Goal: Task Accomplishment & Management: Manage account settings

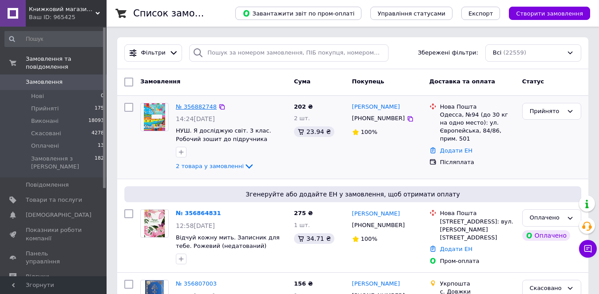
click at [201, 107] on link "№ 356882748" at bounding box center [196, 106] width 41 height 7
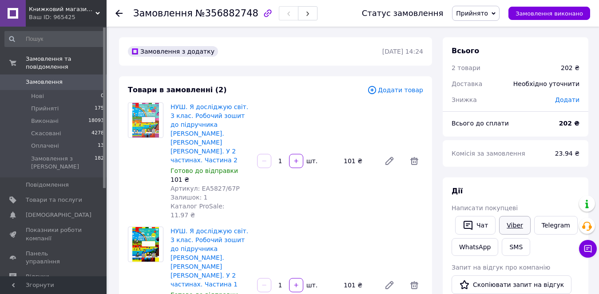
click at [510, 226] on link "Viber" at bounding box center [514, 225] width 31 height 19
click at [284, 282] on div "НУШ. Я досліджую світ. 3 клас. Робочий зошит до підручника [PERSON_NAME]. [PERS…" at bounding box center [297, 285] width 260 height 121
click at [243, 14] on div "Замовлення №356882748" at bounding box center [225, 13] width 184 height 15
copy h1 "Замовлення №356882748"
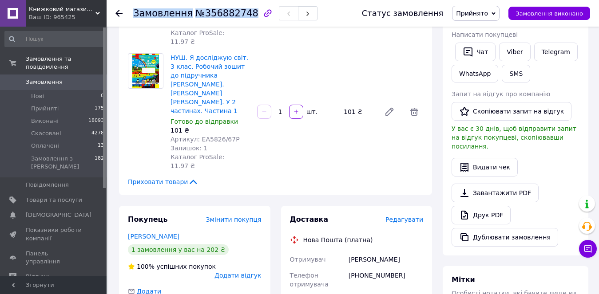
scroll to position [222, 0]
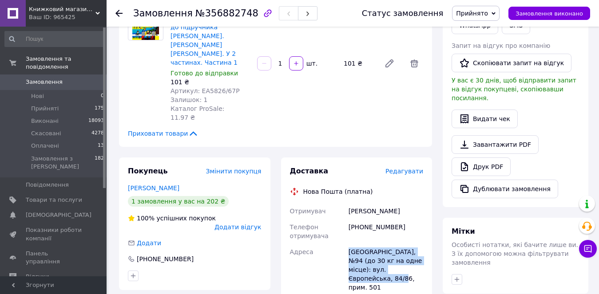
drag, startPoint x: 383, startPoint y: 226, endPoint x: 346, endPoint y: 201, distance: 44.5
copy div "Адреса Одеса, №94 (до 30 кг на одне місце): вул. Європейська, 84/86, прим. 501"
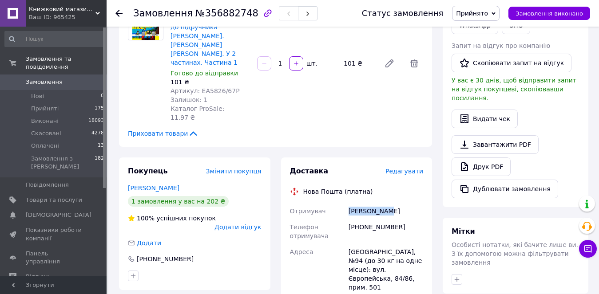
drag, startPoint x: 388, startPoint y: 158, endPoint x: 346, endPoint y: 158, distance: 41.3
click at [347, 203] on div "[PERSON_NAME]" at bounding box center [386, 211] width 78 height 16
copy div "[PERSON_NAME]"
click at [402, 168] on span "Редагувати" at bounding box center [404, 171] width 38 height 7
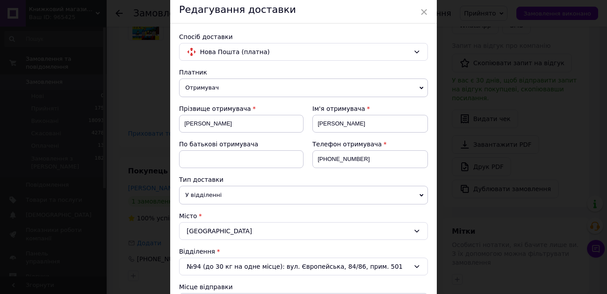
scroll to position [133, 0]
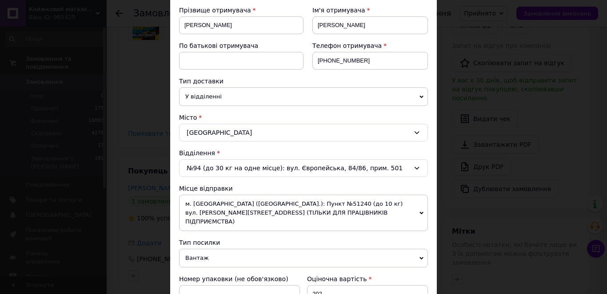
click at [234, 135] on div "[GEOGRAPHIC_DATA]" at bounding box center [303, 133] width 249 height 18
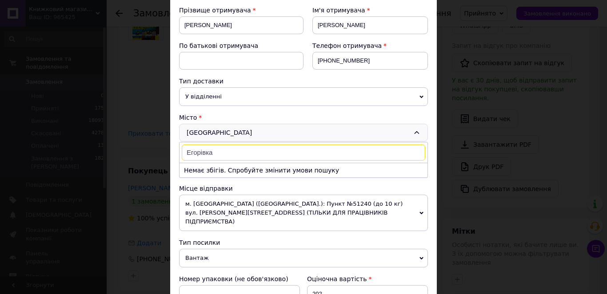
drag, startPoint x: 190, startPoint y: 151, endPoint x: 184, endPoint y: 151, distance: 5.3
click at [184, 151] on input "Егорівка" at bounding box center [303, 153] width 243 height 16
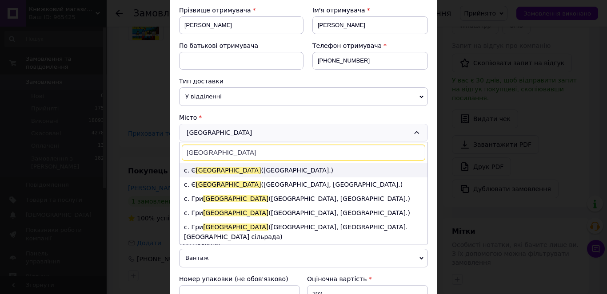
type input "[GEOGRAPHIC_DATA]"
click at [206, 169] on span "[GEOGRAPHIC_DATA]" at bounding box center [227, 170] width 65 height 7
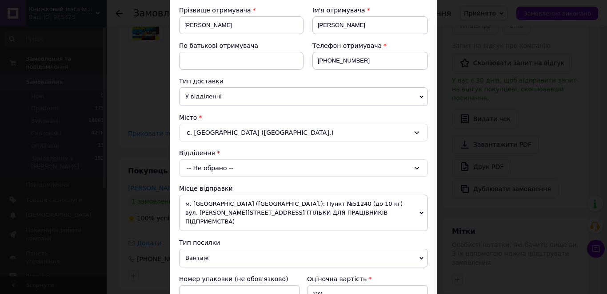
click at [224, 170] on div "-- Не обрано --" at bounding box center [303, 168] width 249 height 18
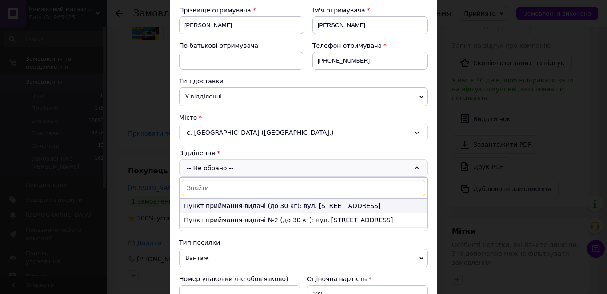
click at [276, 206] on li "Пункт приймання-видачі (до 30 кг): вул. [STREET_ADDRESS]" at bounding box center [303, 206] width 248 height 14
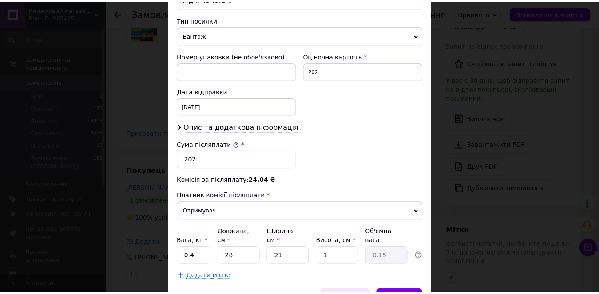
scroll to position [392, 0]
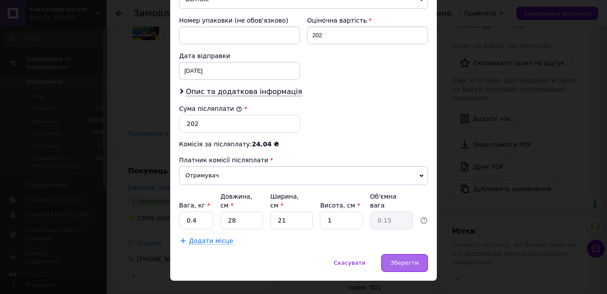
click at [413, 260] on span "Зберегти" at bounding box center [404, 263] width 28 height 7
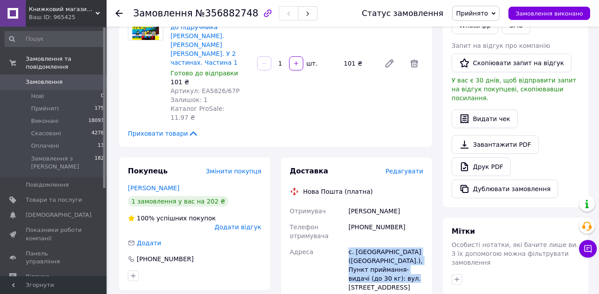
drag, startPoint x: 398, startPoint y: 225, endPoint x: 345, endPoint y: 202, distance: 57.7
copy div "Адреса с. [GEOGRAPHIC_DATA] ([GEOGRAPHIC_DATA].), Пункт приймання-видачі (до 30…"
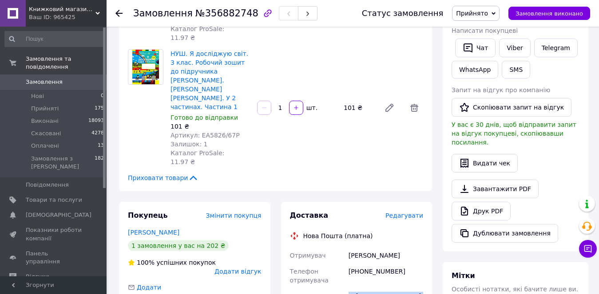
scroll to position [0, 0]
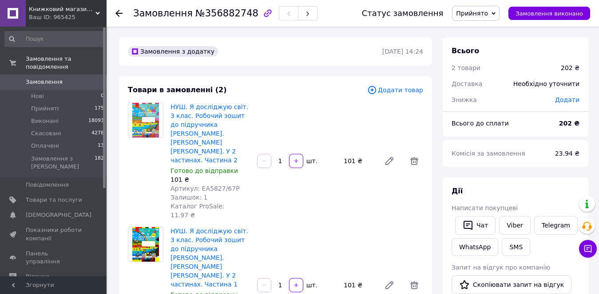
click at [40, 78] on span "Замовлення" at bounding box center [44, 82] width 37 height 8
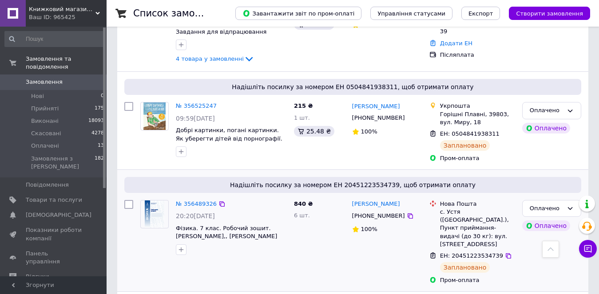
scroll to position [844, 0]
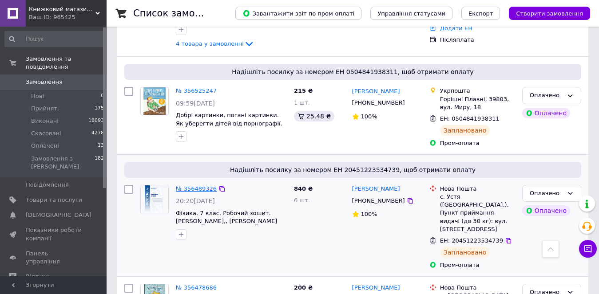
click at [196, 186] on link "№ 356489326" at bounding box center [196, 189] width 41 height 7
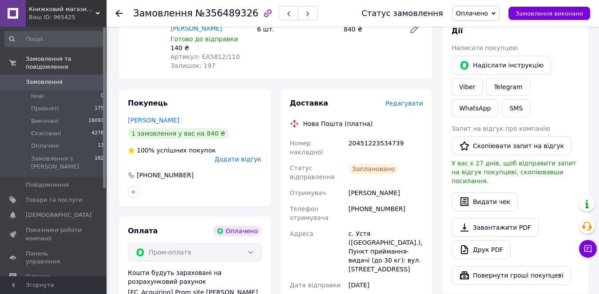
scroll to position [89, 0]
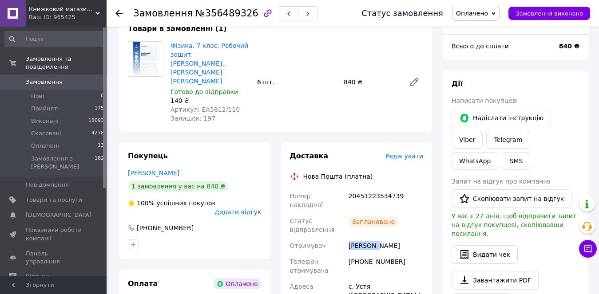
drag, startPoint x: 375, startPoint y: 219, endPoint x: 338, endPoint y: 216, distance: 36.5
copy div "Отримувач [PERSON_NAME]"
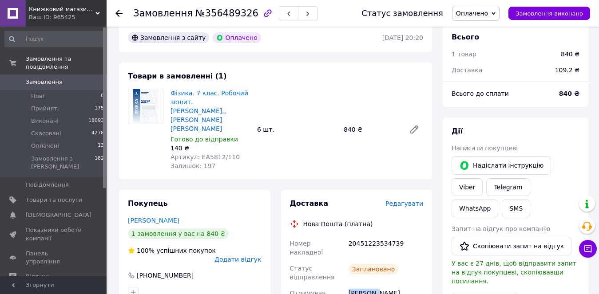
scroll to position [0, 0]
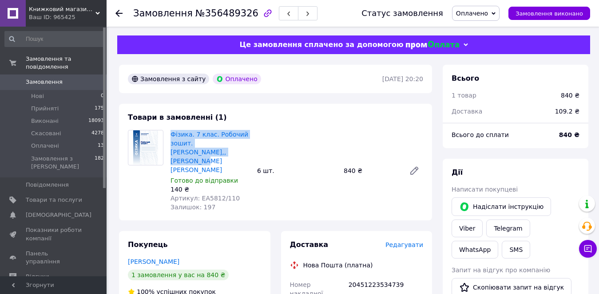
drag, startPoint x: 169, startPoint y: 131, endPoint x: 214, endPoint y: 154, distance: 49.8
click at [214, 154] on div "Фізика. 7 клас. Робочий зошит. [PERSON_NAME],, [PERSON_NAME] [PERSON_NAME] Гото…" at bounding box center [210, 170] width 87 height 85
copy link "Фізика. 7 клас. Робочий зошит. [PERSON_NAME],, [PERSON_NAME] [PERSON_NAME]"
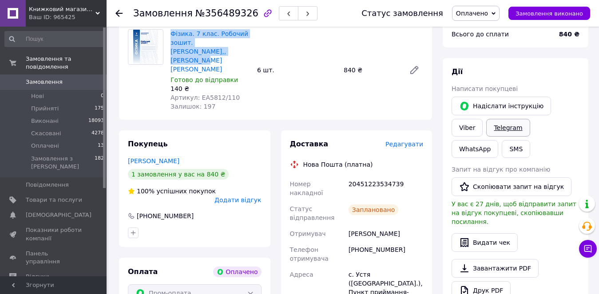
scroll to position [133, 0]
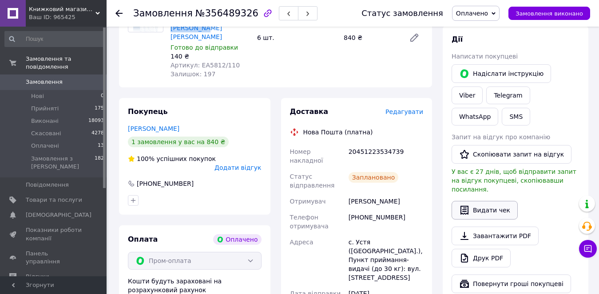
click at [487, 201] on button "Видати чек" at bounding box center [485, 210] width 66 height 19
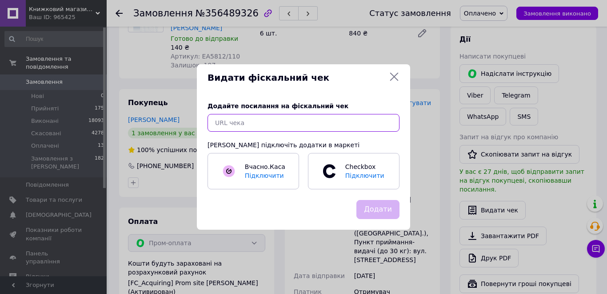
click at [288, 126] on input "text" at bounding box center [303, 123] width 192 height 18
paste input "[URL][DOMAIN_NAME]"
type input "[URL][DOMAIN_NAME]"
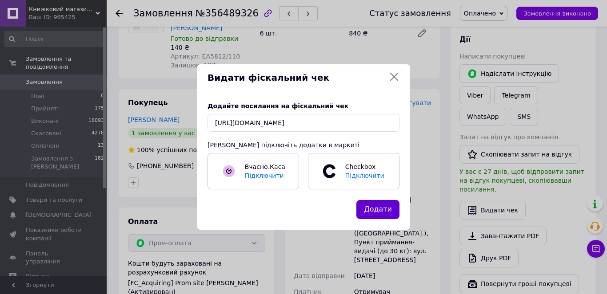
click at [386, 210] on button "Додати" at bounding box center [377, 209] width 43 height 19
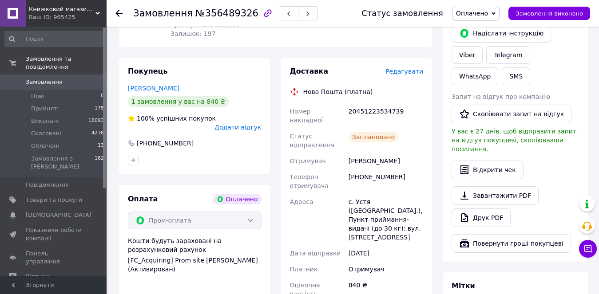
scroll to position [178, 0]
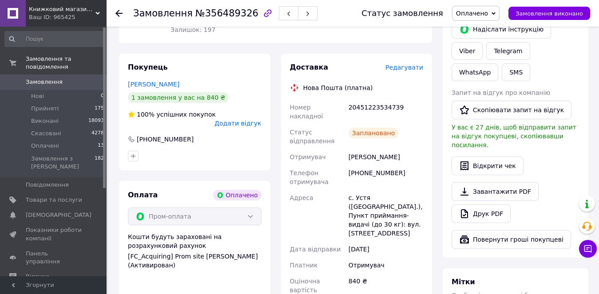
click at [120, 14] on icon at bounding box center [118, 13] width 7 height 7
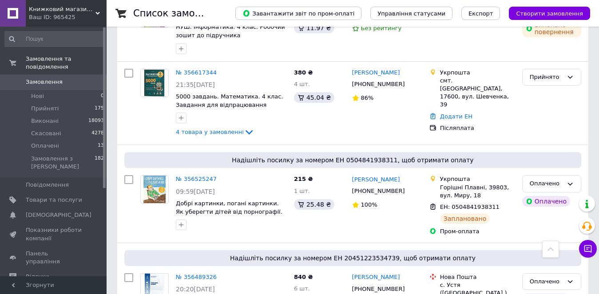
scroll to position [755, 0]
click at [194, 176] on link "№ 356525247" at bounding box center [196, 179] width 41 height 7
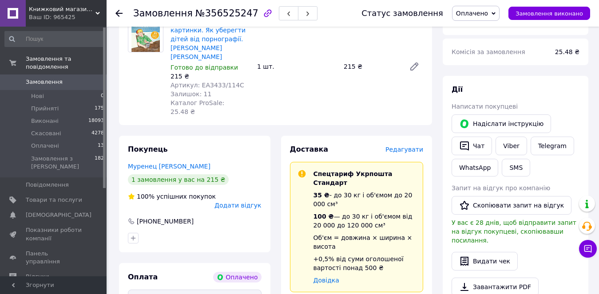
scroll to position [210, 0]
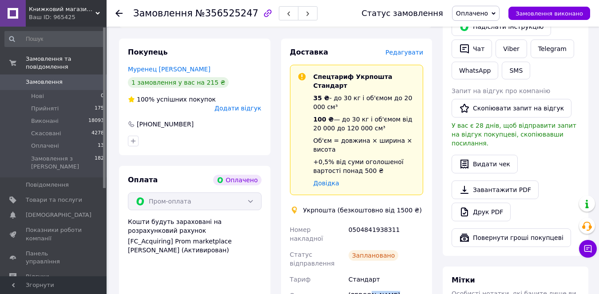
drag, startPoint x: 394, startPoint y: 261, endPoint x: 368, endPoint y: 261, distance: 26.2
copy div "Муренец"
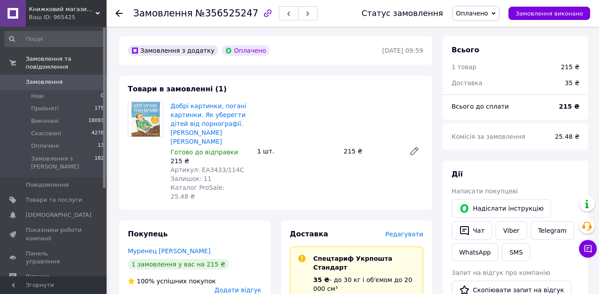
scroll to position [0, 0]
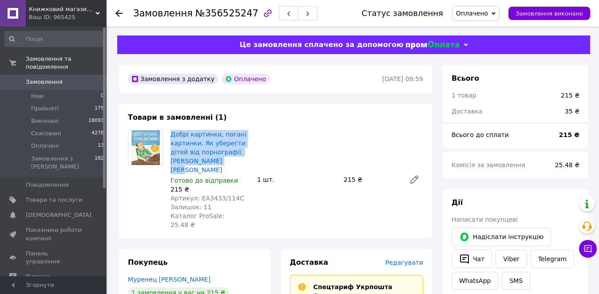
drag, startPoint x: 199, startPoint y: 161, endPoint x: 169, endPoint y: 135, distance: 39.6
click at [169, 135] on div "Добрі картинки, погані картинки. Як уберегти дітей від порнографії. [PERSON_NAM…" at bounding box center [210, 179] width 87 height 103
copy link "Добрі картинки, погані картинки. Як уберегти дітей від порнографії. [PERSON_NAM…"
click at [510, 257] on link "Viber" at bounding box center [511, 259] width 31 height 19
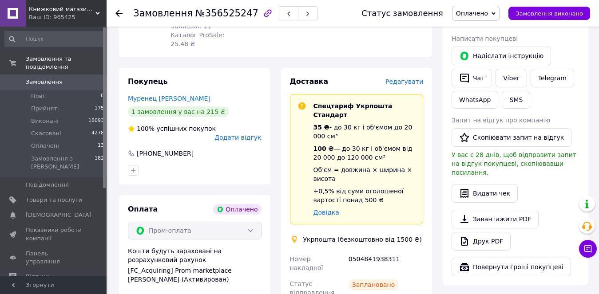
scroll to position [222, 0]
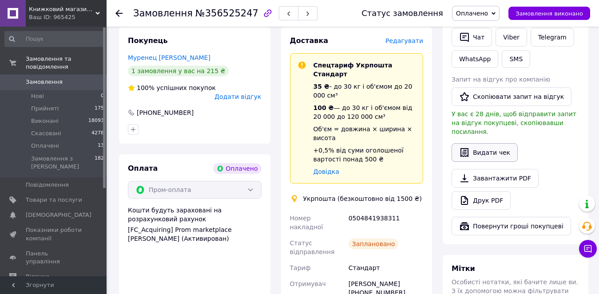
click at [493, 143] on button "Видати чек" at bounding box center [485, 152] width 66 height 19
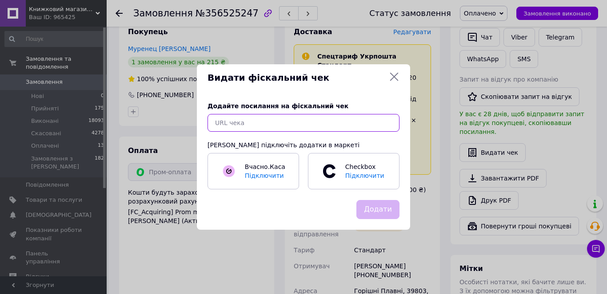
click at [257, 122] on input "text" at bounding box center [303, 123] width 192 height 18
paste input "[URL][DOMAIN_NAME]"
type input "[URL][DOMAIN_NAME]"
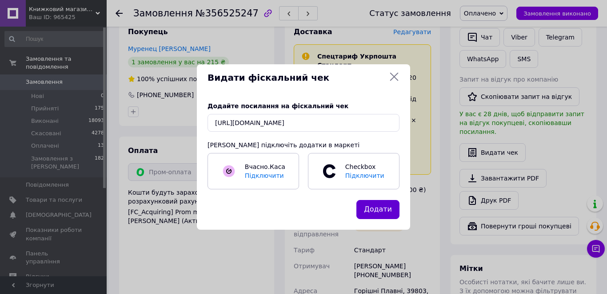
click at [382, 210] on button "Додати" at bounding box center [377, 209] width 43 height 19
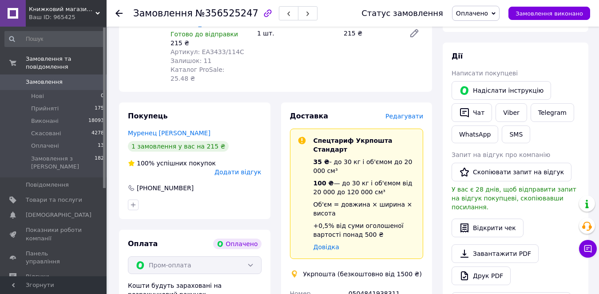
scroll to position [44, 0]
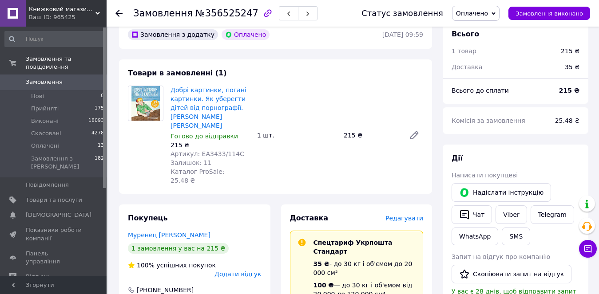
click at [120, 15] on icon at bounding box center [118, 13] width 7 height 7
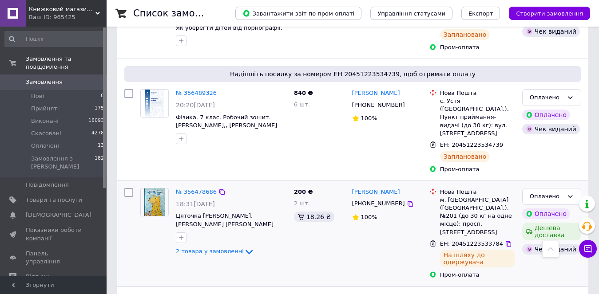
scroll to position [977, 0]
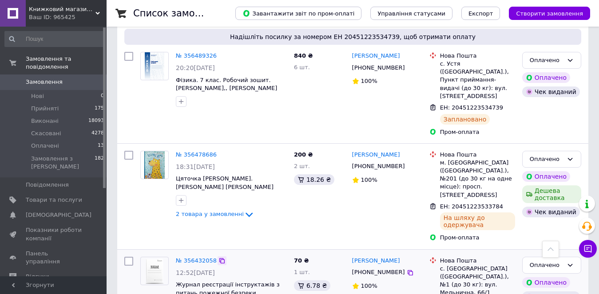
click at [218, 258] on icon at bounding box center [221, 261] width 7 height 7
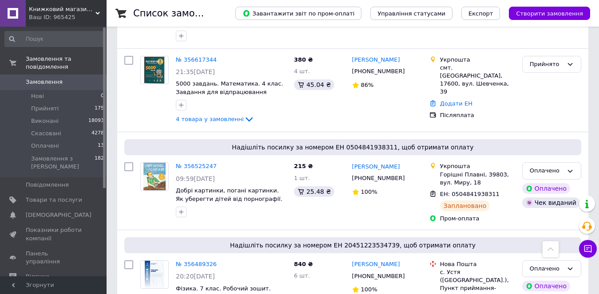
scroll to position [755, 0]
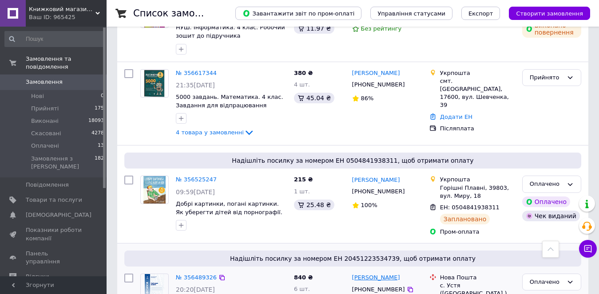
drag, startPoint x: 397, startPoint y: 221, endPoint x: 373, endPoint y: 221, distance: 24.4
click at [373, 273] on div "[PERSON_NAME]" at bounding box center [387, 278] width 72 height 10
copy link "[PERSON_NAME]"
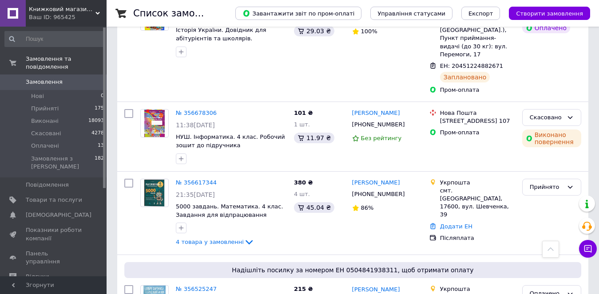
scroll to position [622, 0]
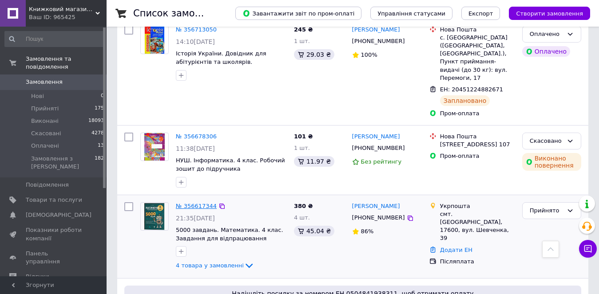
click at [194, 203] on link "№ 356617344" at bounding box center [196, 206] width 41 height 7
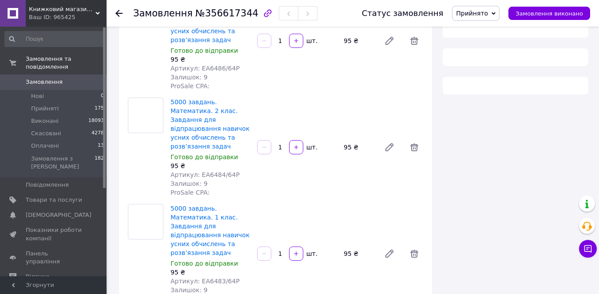
scroll to position [438, 0]
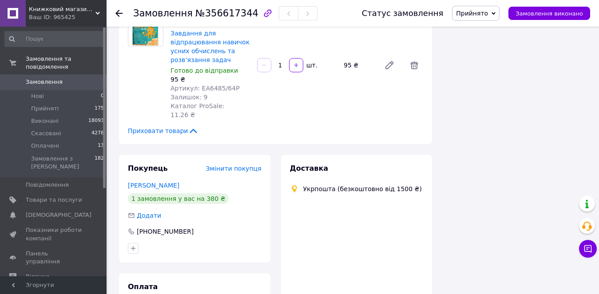
click at [118, 12] on use at bounding box center [118, 13] width 7 height 7
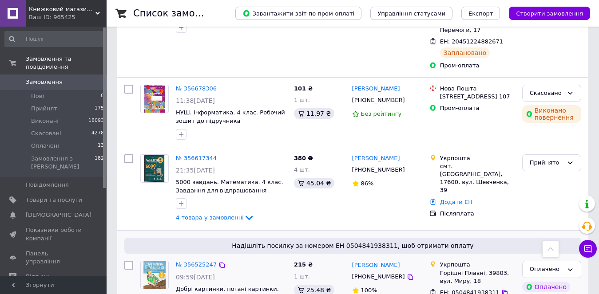
scroll to position [666, 0]
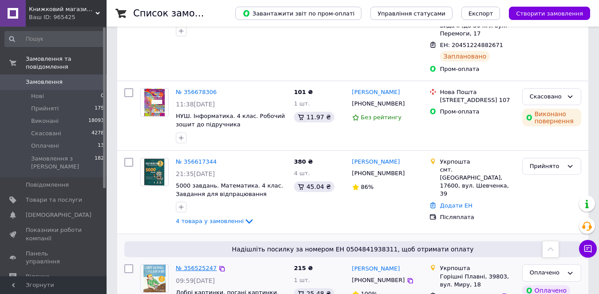
click at [199, 265] on link "№ 356525247" at bounding box center [196, 268] width 41 height 7
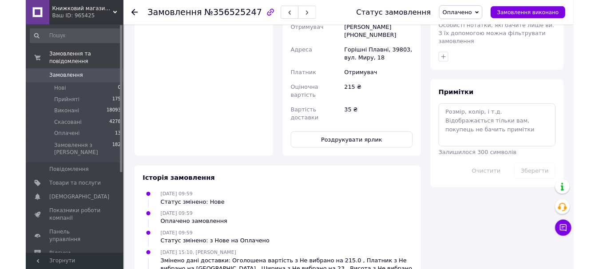
scroll to position [344, 0]
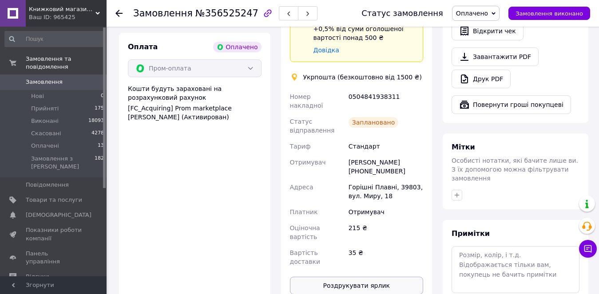
click at [374, 277] on button "Роздрукувати ярлик" at bounding box center [357, 286] width 134 height 18
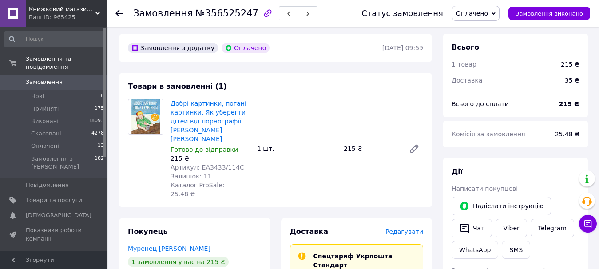
scroll to position [0, 0]
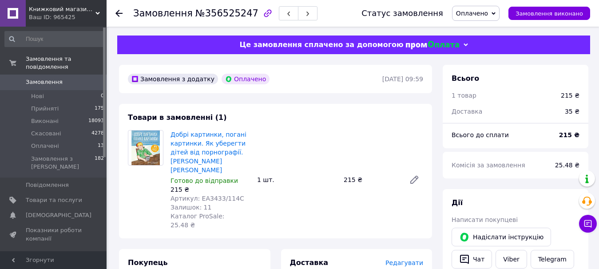
click at [119, 11] on icon at bounding box center [118, 13] width 7 height 7
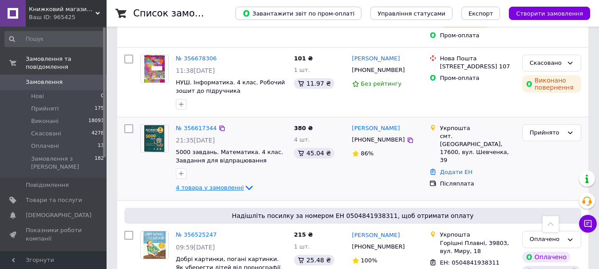
scroll to position [710, 0]
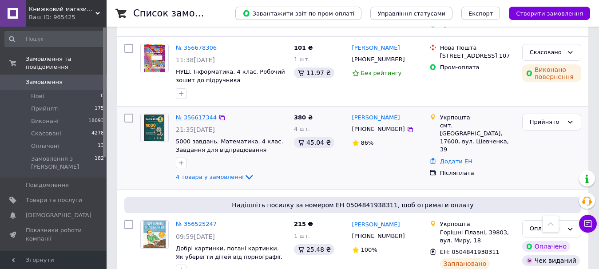
click at [204, 114] on link "№ 356617344" at bounding box center [196, 117] width 41 height 7
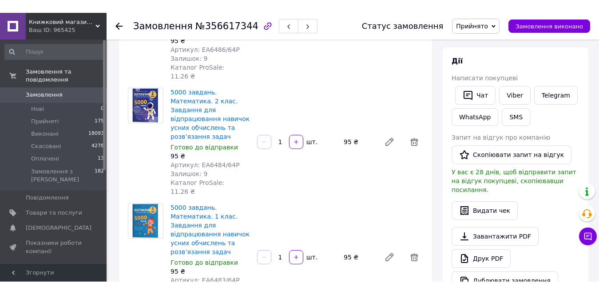
scroll to position [178, 0]
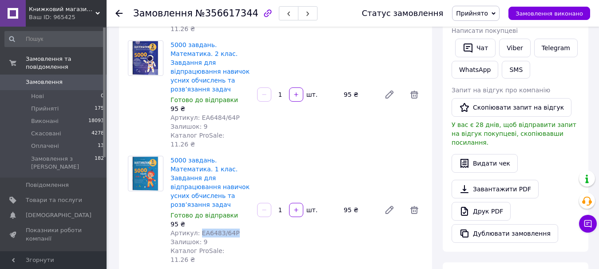
drag, startPoint x: 229, startPoint y: 187, endPoint x: 197, endPoint y: 189, distance: 31.6
click at [197, 230] on span "Артикул: ЕА6483/64Р" at bounding box center [204, 233] width 69 height 7
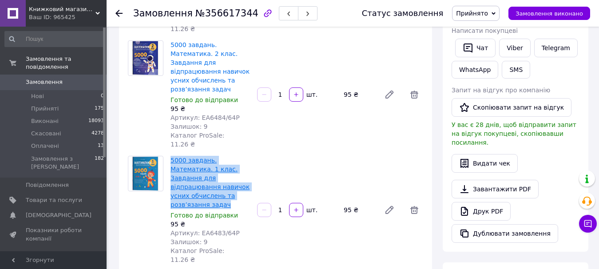
drag, startPoint x: 226, startPoint y: 159, endPoint x: 171, endPoint y: 123, distance: 65.0
click at [171, 156] on span "5000 завдань. Математика. 1 клас. Завдання для відпрацювання навичок усних обчи…" at bounding box center [209, 182] width 79 height 53
click at [281, 154] on div "5000 завдань. Математика. 1 клас. Завдання для відпрацювання навичок усних обчи…" at bounding box center [297, 210] width 260 height 112
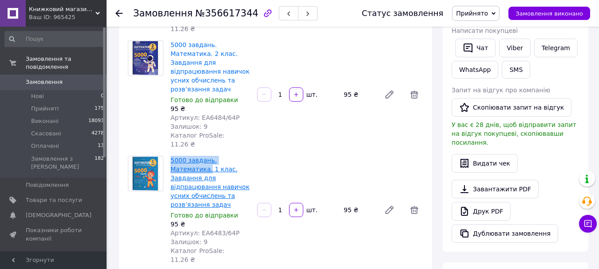
drag, startPoint x: 170, startPoint y: 119, endPoint x: 246, endPoint y: 120, distance: 76.4
click at [246, 154] on div "5000 завдань. Математика. 1 клас. Завдання для відпрацювання навичок усних обчи…" at bounding box center [210, 210] width 87 height 112
copy link "5000 завдань. Математика."
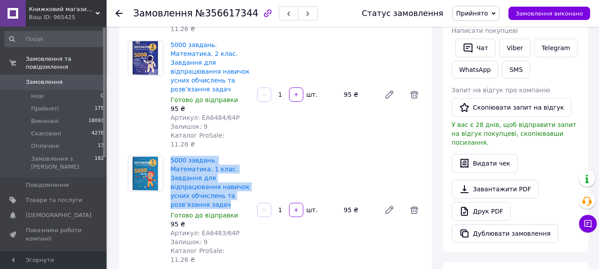
drag, startPoint x: 226, startPoint y: 161, endPoint x: 167, endPoint y: 126, distance: 67.9
click at [167, 154] on div "5000 завдань. Математика. 1 клас. Завдання для відпрацювання навичок усних обчи…" at bounding box center [210, 210] width 87 height 112
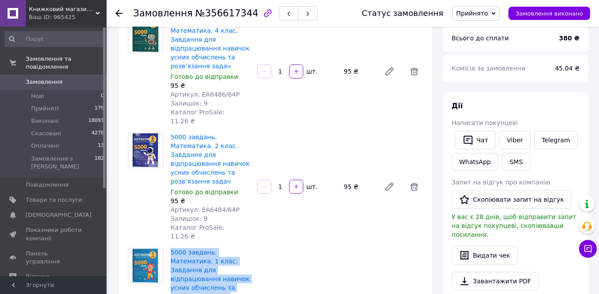
scroll to position [0, 0]
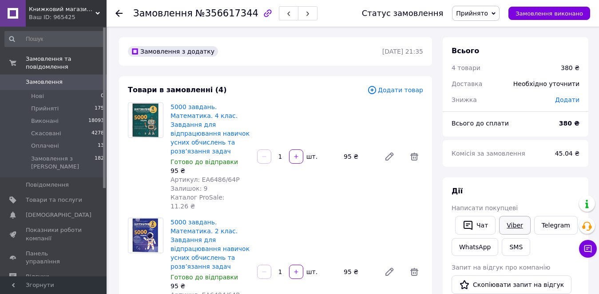
click at [516, 223] on link "Viber" at bounding box center [514, 225] width 31 height 19
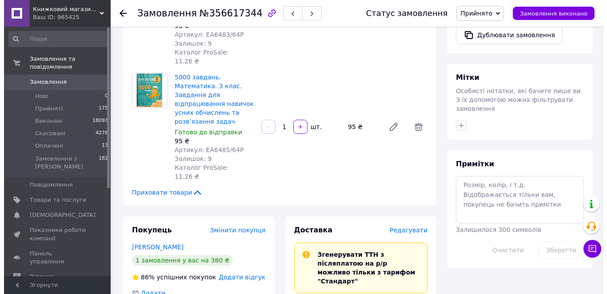
scroll to position [400, 0]
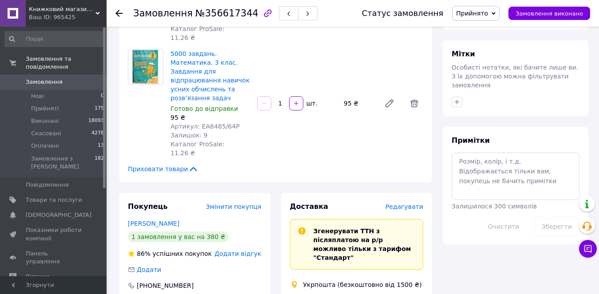
click at [412, 203] on span "Редагувати" at bounding box center [404, 206] width 38 height 7
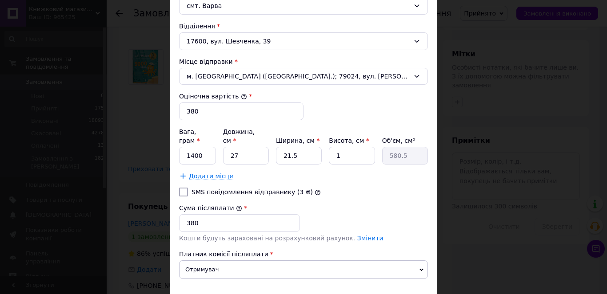
scroll to position [344, 0]
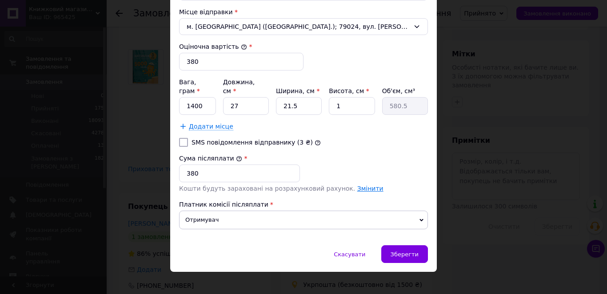
click at [357, 185] on link "Змінити" at bounding box center [370, 188] width 26 height 7
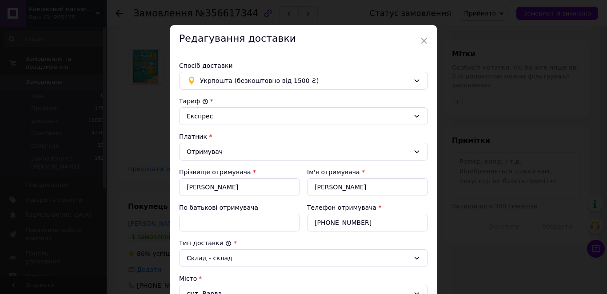
scroll to position [0, 0]
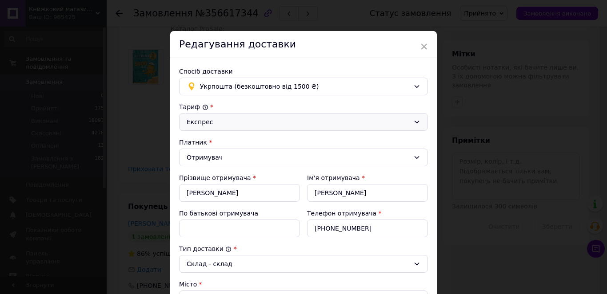
click at [233, 123] on div "Експрес" at bounding box center [297, 122] width 223 height 10
click at [222, 140] on li "Стандарт" at bounding box center [303, 141] width 248 height 17
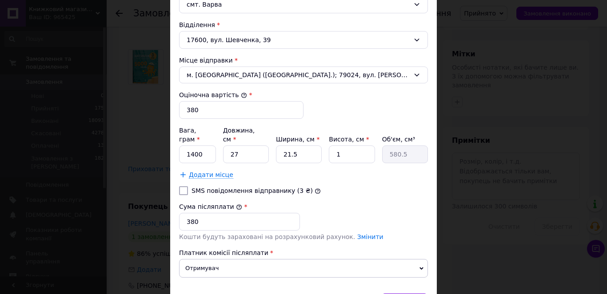
scroll to position [311, 0]
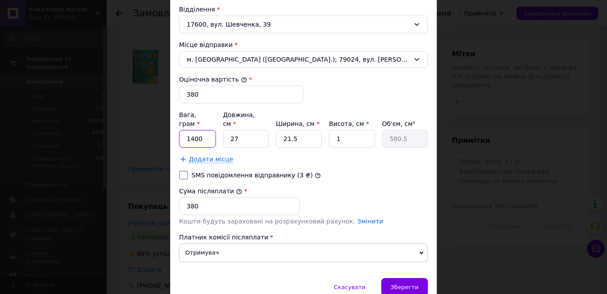
drag, startPoint x: 205, startPoint y: 127, endPoint x: 180, endPoint y: 124, distance: 25.1
click at [180, 130] on input "1400" at bounding box center [197, 139] width 37 height 18
type input "800"
type input "2"
type input "54"
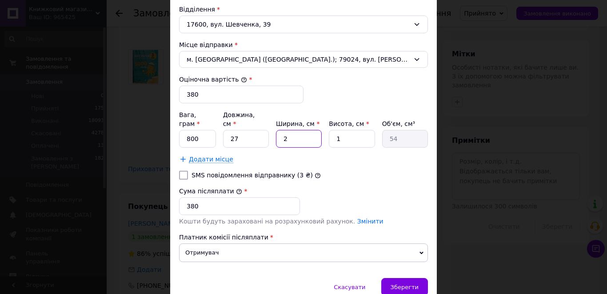
type input "22"
type input "594"
type input "22"
type input "3"
type input "1782"
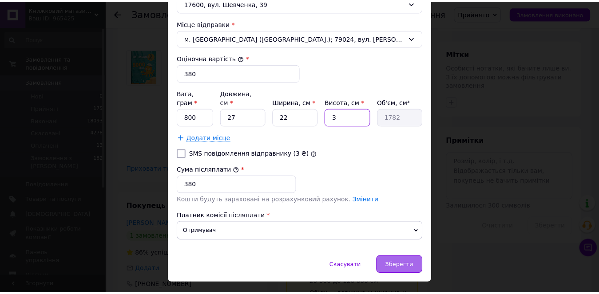
scroll to position [344, 0]
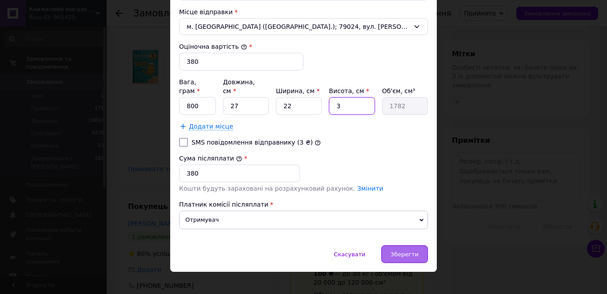
type input "3"
click at [406, 251] on span "Зберегти" at bounding box center [404, 254] width 28 height 7
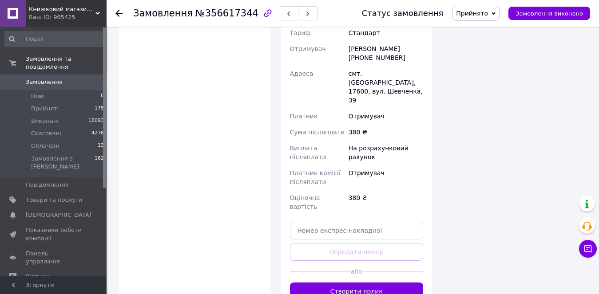
scroll to position [746, 0]
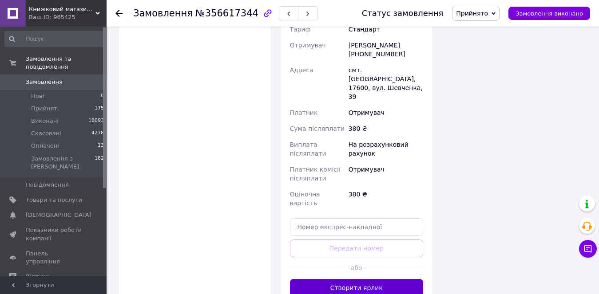
click at [372, 279] on button "Створити ярлик" at bounding box center [357, 288] width 134 height 18
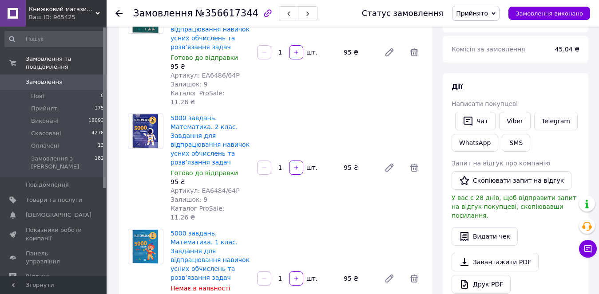
scroll to position [0, 0]
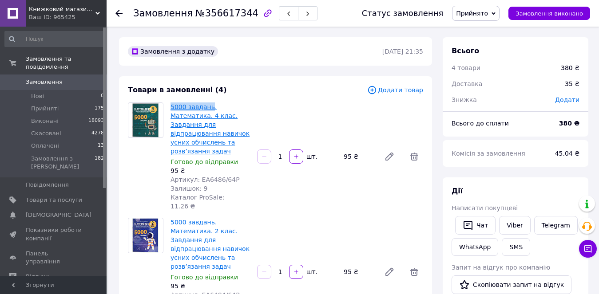
drag, startPoint x: 169, startPoint y: 103, endPoint x: 208, endPoint y: 102, distance: 39.1
click at [208, 102] on div "5000 завдань. Математика. 4 клас. Завдання для відпрацювання навичок усних обчи…" at bounding box center [210, 157] width 87 height 112
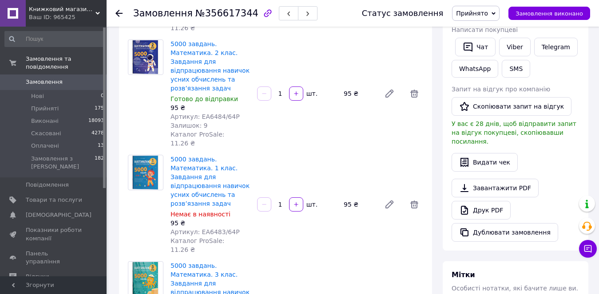
scroll to position [178, 0]
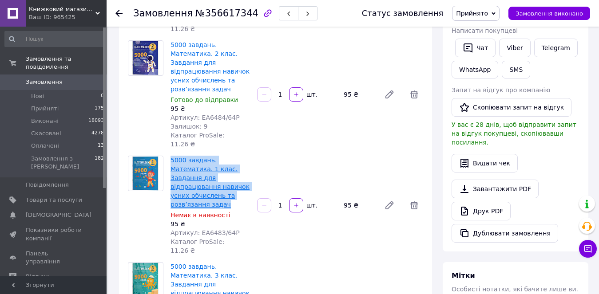
drag, startPoint x: 227, startPoint y: 159, endPoint x: 171, endPoint y: 123, distance: 66.9
click at [171, 156] on span "5000 завдань. Математика. 1 клас. Завдання для відпрацювання навичок усних обчи…" at bounding box center [209, 182] width 79 height 53
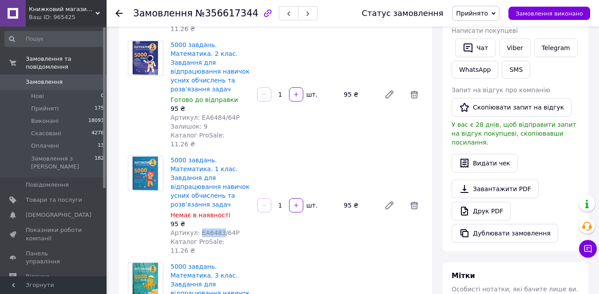
drag, startPoint x: 217, startPoint y: 187, endPoint x: 196, endPoint y: 188, distance: 20.4
click at [196, 230] on span "Артикул: ЕА6483/64Р" at bounding box center [204, 233] width 69 height 7
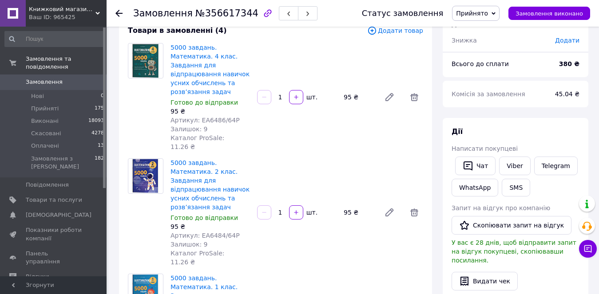
scroll to position [44, 0]
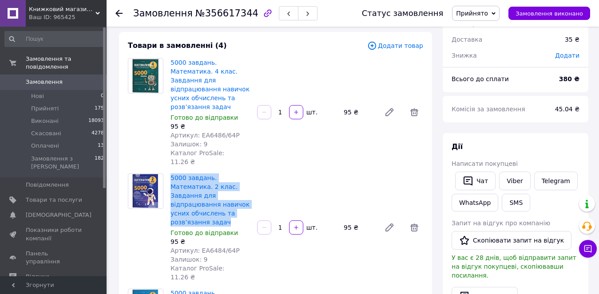
drag, startPoint x: 226, startPoint y: 194, endPoint x: 167, endPoint y: 160, distance: 68.4
click at [167, 172] on div "5000 завдань. Математика. 2 клас. Завдання для відпрацювання навичок усних обчи…" at bounding box center [210, 228] width 87 height 112
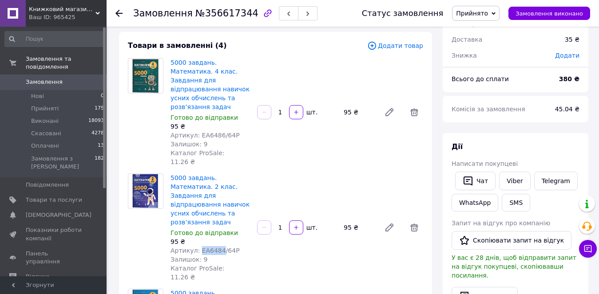
drag, startPoint x: 217, startPoint y: 223, endPoint x: 197, endPoint y: 222, distance: 20.0
click at [197, 247] on span "Артикул: ЕА6484/64Р" at bounding box center [204, 250] width 69 height 7
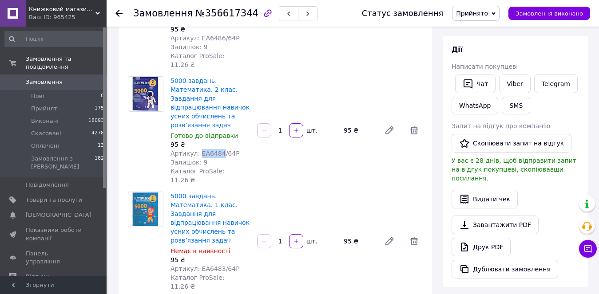
scroll to position [178, 0]
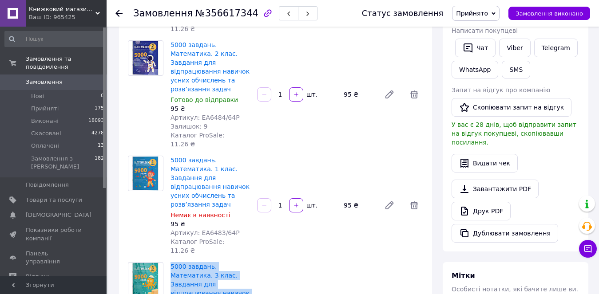
drag, startPoint x: 232, startPoint y: 250, endPoint x: 170, endPoint y: 213, distance: 72.3
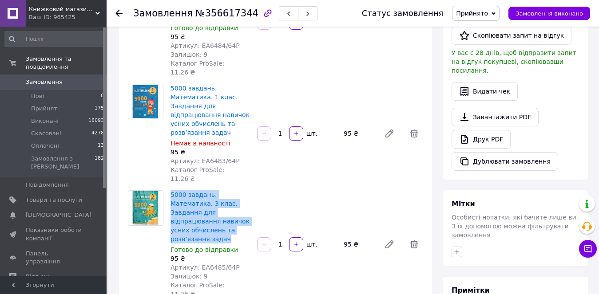
scroll to position [266, 0]
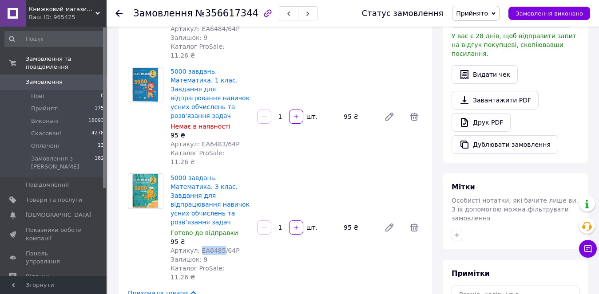
drag, startPoint x: 217, startPoint y: 189, endPoint x: 197, endPoint y: 187, distance: 19.6
click at [197, 247] on span "Артикул: ЕА6485/64Р" at bounding box center [204, 250] width 69 height 7
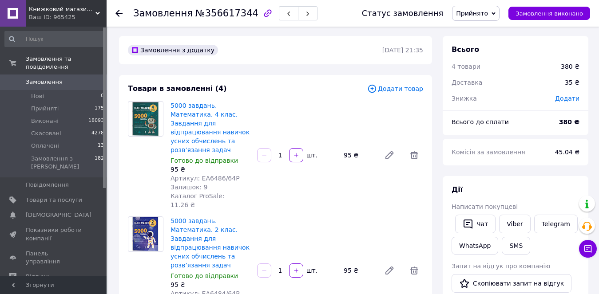
scroll to position [0, 0]
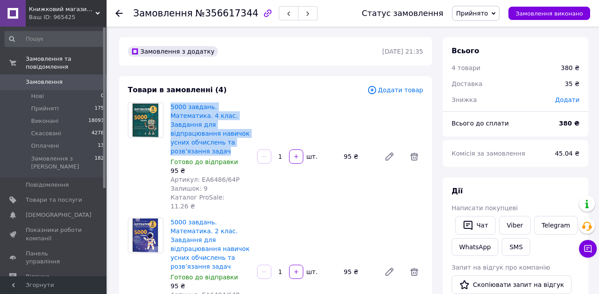
drag, startPoint x: 227, startPoint y: 143, endPoint x: 171, endPoint y: 104, distance: 68.1
click at [170, 104] on div "5000 завдань. Математика. 4 клас. Завдання для відпрацювання навичок усних обчи…" at bounding box center [210, 157] width 87 height 112
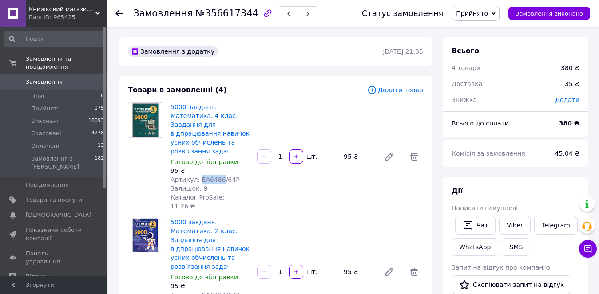
drag, startPoint x: 216, startPoint y: 172, endPoint x: 197, endPoint y: 173, distance: 19.1
click at [197, 176] on span "Артикул: ЕА6486/64Р" at bounding box center [204, 179] width 69 height 7
click at [511, 226] on link "Viber" at bounding box center [514, 225] width 31 height 19
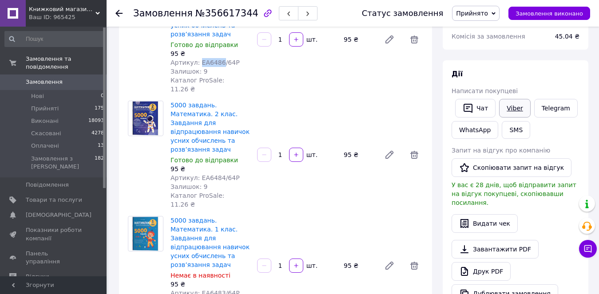
scroll to position [133, 0]
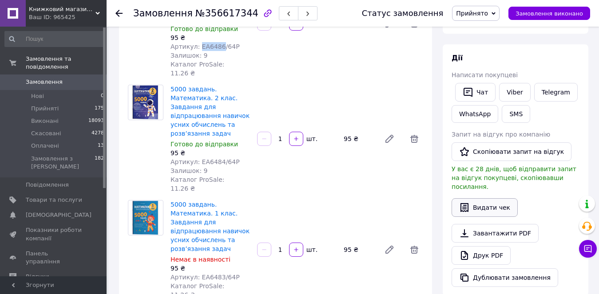
click at [496, 202] on button "Видати чек" at bounding box center [485, 207] width 66 height 19
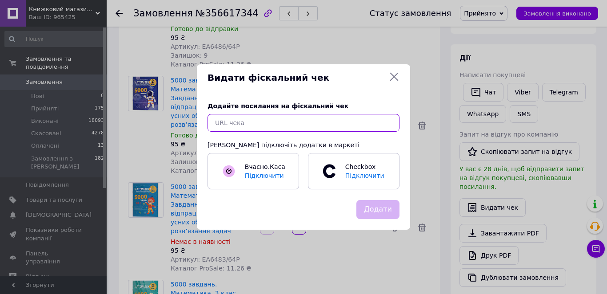
click at [296, 130] on input "text" at bounding box center [303, 123] width 192 height 18
paste input "[URL][DOMAIN_NAME]"
type input "[URL][DOMAIN_NAME]"
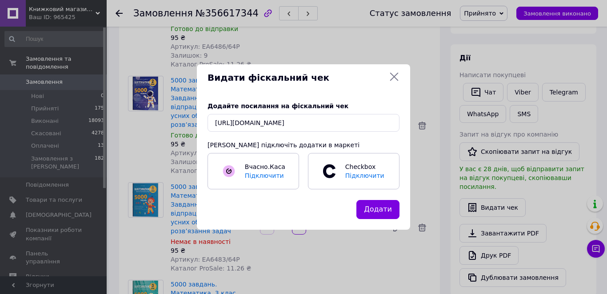
drag, startPoint x: 381, startPoint y: 209, endPoint x: 373, endPoint y: 212, distance: 8.8
click at [381, 208] on button "Додати" at bounding box center [377, 209] width 43 height 19
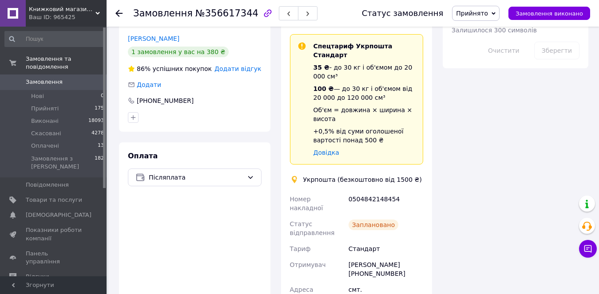
scroll to position [577, 0]
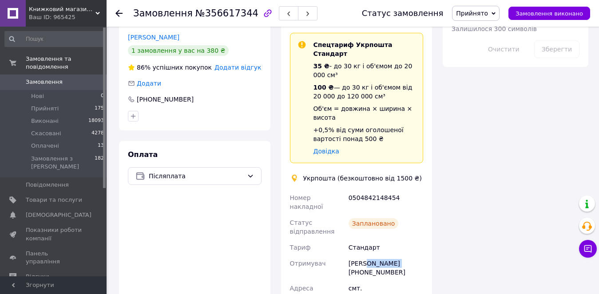
drag, startPoint x: 392, startPoint y: 174, endPoint x: 363, endPoint y: 174, distance: 29.3
click at [363, 256] on div "[PERSON_NAME] [PHONE_NUMBER]" at bounding box center [386, 268] width 78 height 25
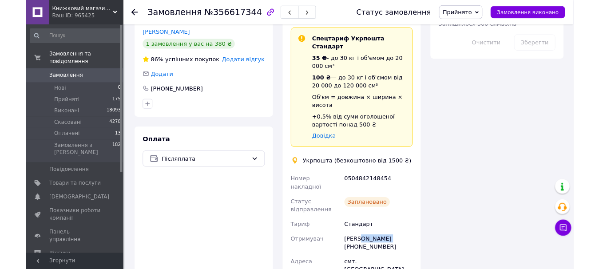
scroll to position [710, 0]
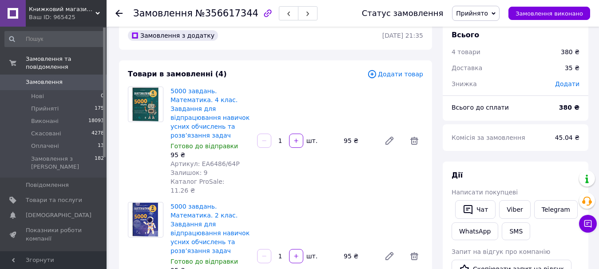
scroll to position [0, 0]
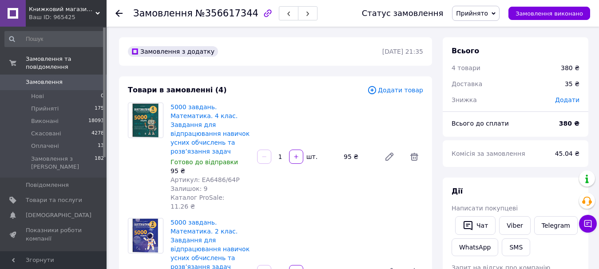
click at [55, 75] on link "Замовлення 0" at bounding box center [54, 82] width 109 height 15
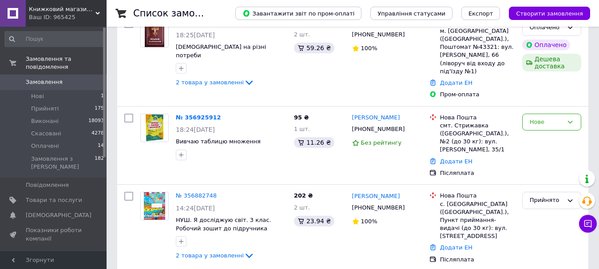
scroll to position [133, 0]
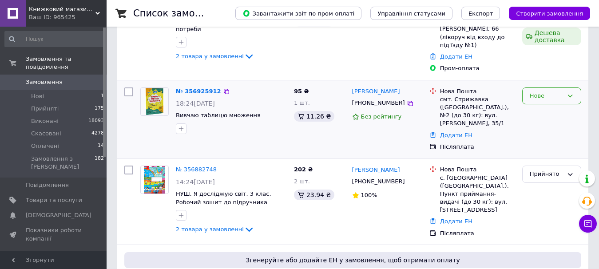
click at [564, 87] on div "Нове" at bounding box center [551, 95] width 59 height 17
click at [553, 106] on li "Прийнято" at bounding box center [552, 114] width 58 height 16
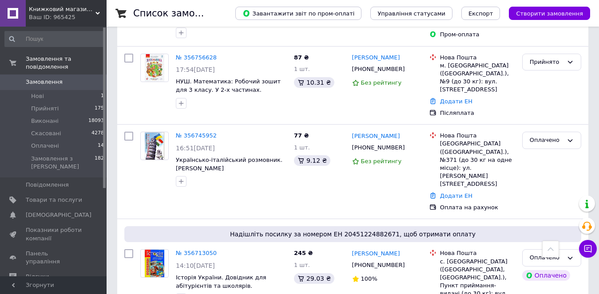
scroll to position [577, 0]
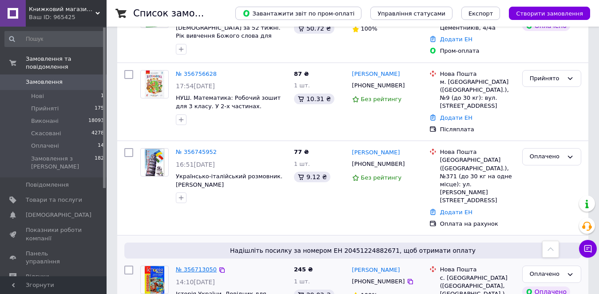
click at [194, 266] on link "№ 356713050" at bounding box center [196, 269] width 41 height 7
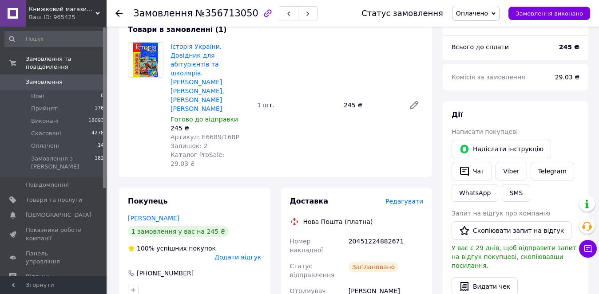
scroll to position [62, 0]
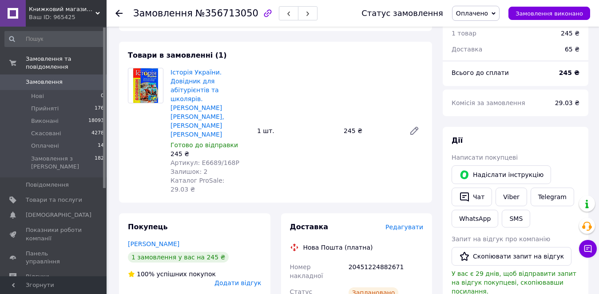
drag, startPoint x: 381, startPoint y: 262, endPoint x: 344, endPoint y: 259, distance: 36.5
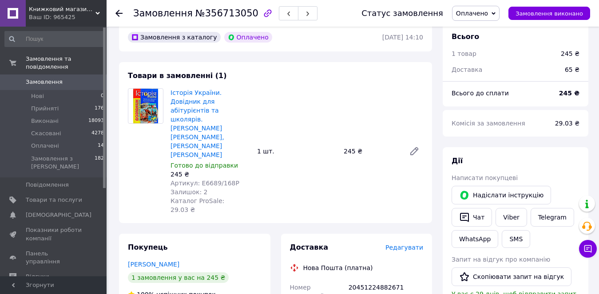
scroll to position [18, 0]
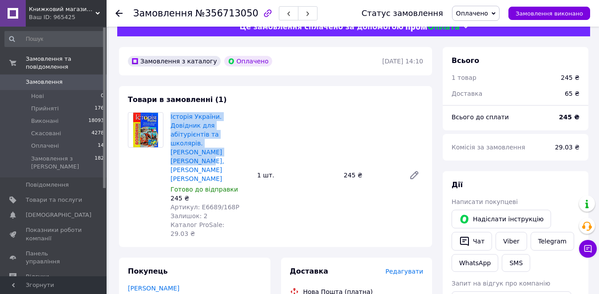
drag, startPoint x: 201, startPoint y: 145, endPoint x: 170, endPoint y: 114, distance: 44.3
click at [170, 114] on div "Історія України. Довідник для абітурієнтів та школярів. [PERSON_NAME] [PERSON_N…" at bounding box center [210, 176] width 87 height 130
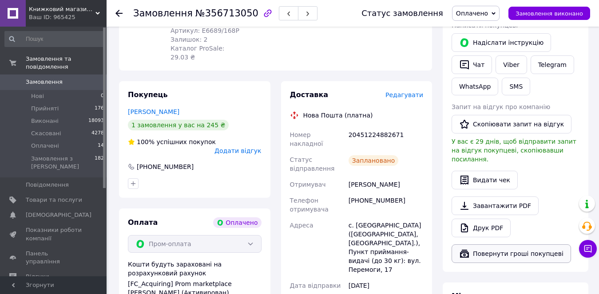
scroll to position [195, 0]
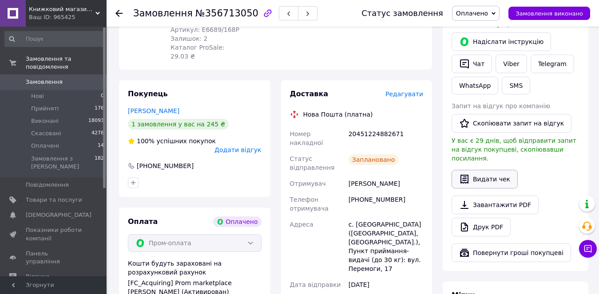
click at [486, 171] on button "Видати чек" at bounding box center [485, 179] width 66 height 19
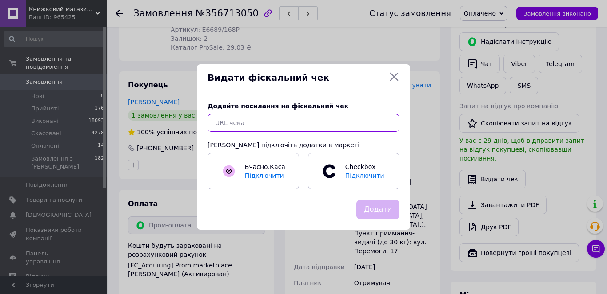
click at [256, 124] on input "text" at bounding box center [303, 123] width 192 height 18
paste input "[URL][DOMAIN_NAME]"
type input "[URL][DOMAIN_NAME]"
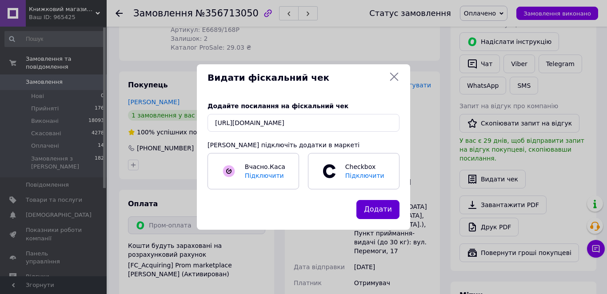
click at [379, 210] on button "Додати" at bounding box center [377, 209] width 43 height 19
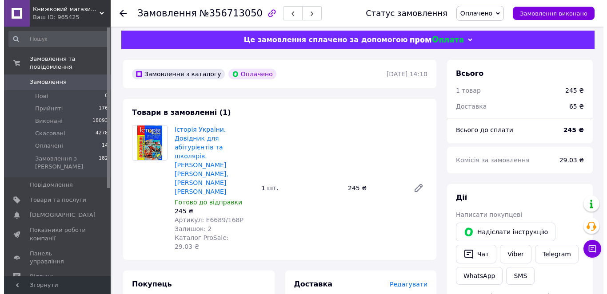
scroll to position [0, 0]
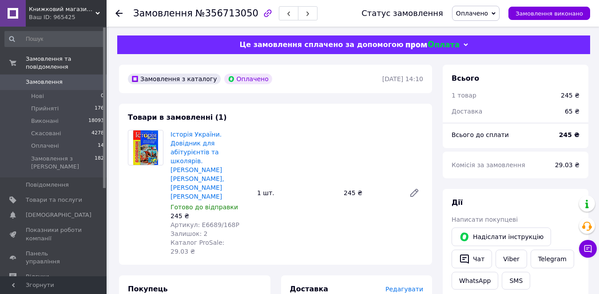
click at [40, 78] on span "Замовлення" at bounding box center [44, 82] width 37 height 8
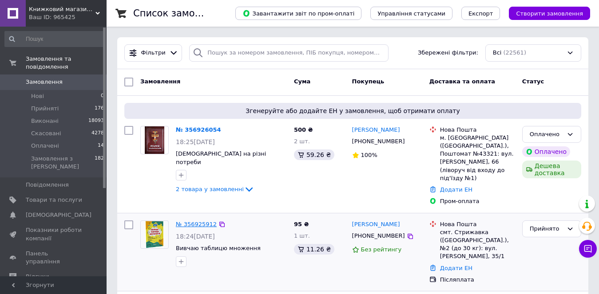
click at [200, 221] on link "№ 356925912" at bounding box center [196, 224] width 41 height 7
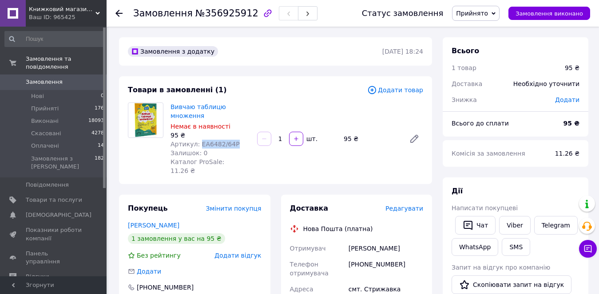
drag, startPoint x: 229, startPoint y: 145, endPoint x: 196, endPoint y: 146, distance: 32.9
click at [196, 146] on span "Артикул: ЕА6482/64Р" at bounding box center [204, 144] width 69 height 7
click at [507, 224] on link "Viber" at bounding box center [514, 225] width 31 height 19
click at [266, 281] on div "Покупець Змінити покупця [PERSON_NAME] 1 замовлення у вас на 95 ₴ Без рейтингу …" at bounding box center [194, 257] width 151 height 124
drag, startPoint x: 395, startPoint y: 256, endPoint x: 356, endPoint y: 256, distance: 39.1
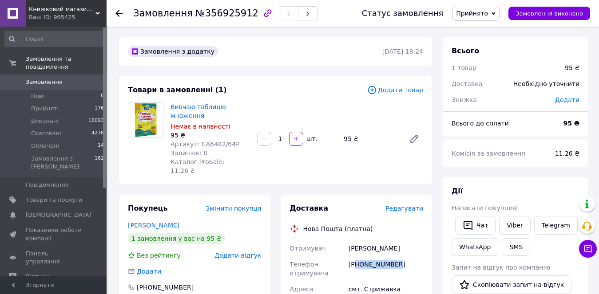
click at [356, 257] on div "[PHONE_NUMBER]" at bounding box center [386, 269] width 78 height 25
drag, startPoint x: 204, startPoint y: 116, endPoint x: 170, endPoint y: 107, distance: 35.4
click at [170, 107] on div "Вивчаю таблицю множення Немає в наявності 95 ₴ Артикул: ЕА6482/64Р Залишок: 0 К…" at bounding box center [210, 139] width 87 height 76
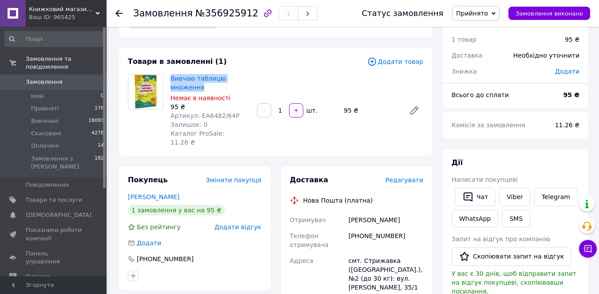
scroll to position [44, 0]
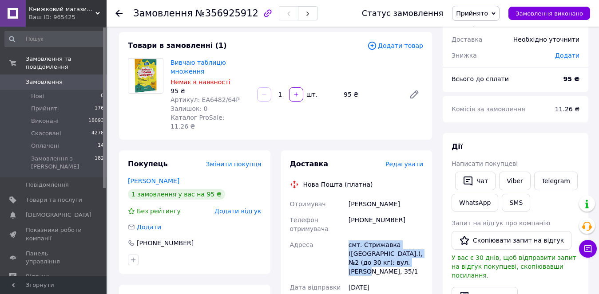
drag, startPoint x: 412, startPoint y: 254, endPoint x: 349, endPoint y: 237, distance: 65.0
click at [349, 237] on div "смт. Стрижавка ([GEOGRAPHIC_DATA].), №2 (до 30 кг): вул. [PERSON_NAME], 35/1" at bounding box center [386, 258] width 78 height 43
drag, startPoint x: 403, startPoint y: 194, endPoint x: 345, endPoint y: 197, distance: 58.2
click at [345, 197] on div "Отримувач [PERSON_NAME] Телефон отримувача [PHONE_NUMBER] [GEOGRAPHIC_DATA] смт…" at bounding box center [356, 299] width 137 height 206
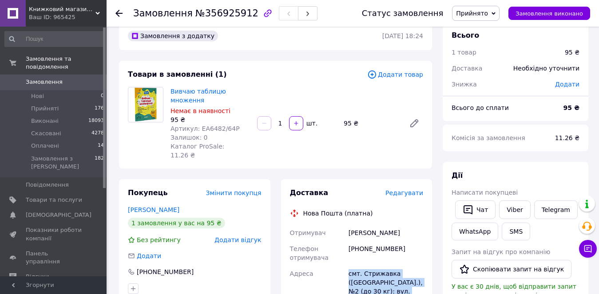
scroll to position [0, 0]
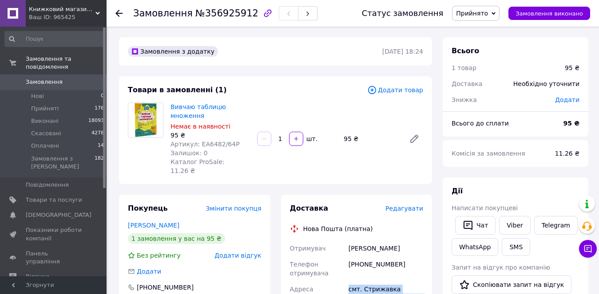
click at [50, 78] on span "Замовлення" at bounding box center [44, 82] width 37 height 8
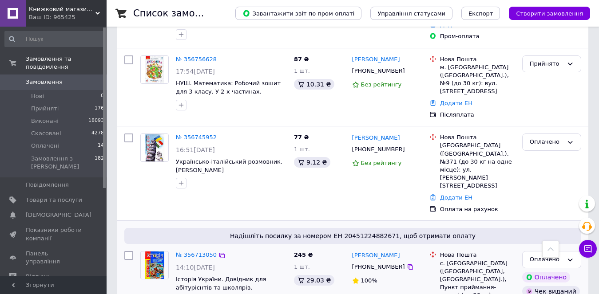
scroll to position [577, 0]
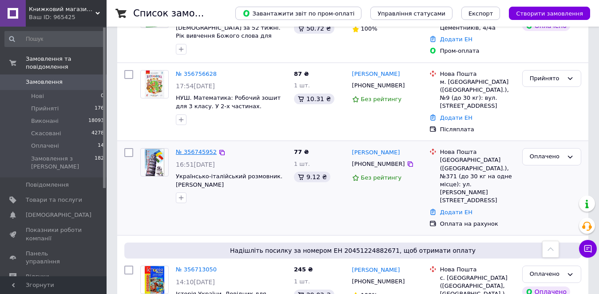
click at [198, 149] on link "№ 356745952" at bounding box center [196, 152] width 41 height 7
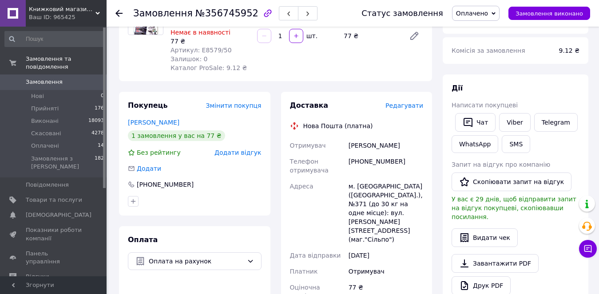
scroll to position [89, 0]
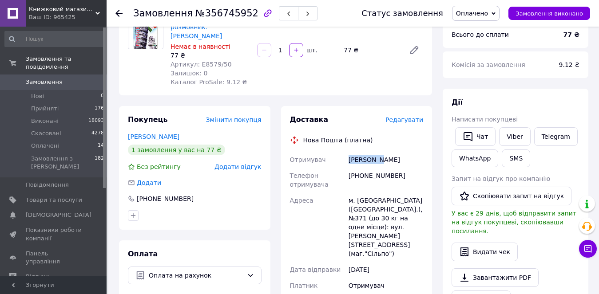
drag, startPoint x: 379, startPoint y: 148, endPoint x: 347, endPoint y: 150, distance: 32.4
click at [347, 152] on div "[PERSON_NAME]" at bounding box center [386, 160] width 78 height 16
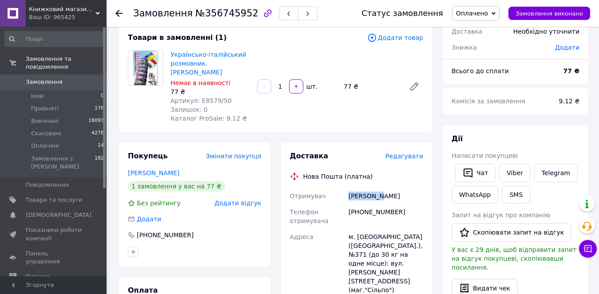
scroll to position [0, 0]
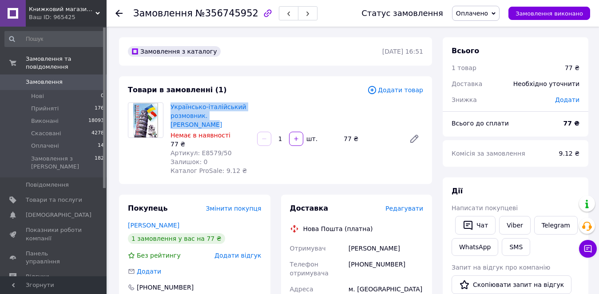
drag, startPoint x: 240, startPoint y: 115, endPoint x: 170, endPoint y: 102, distance: 71.2
click at [170, 102] on div "Українсько-італійський розмовник. [PERSON_NAME] в наявності 77 ₴ Артикул: Е8579…" at bounding box center [210, 139] width 87 height 76
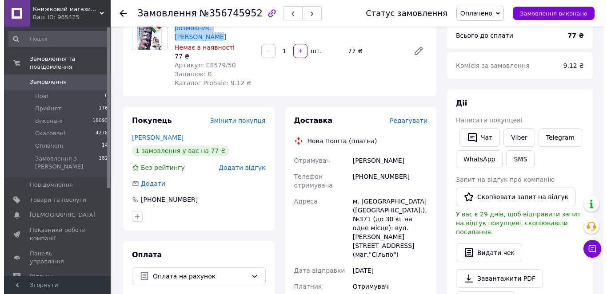
scroll to position [89, 0]
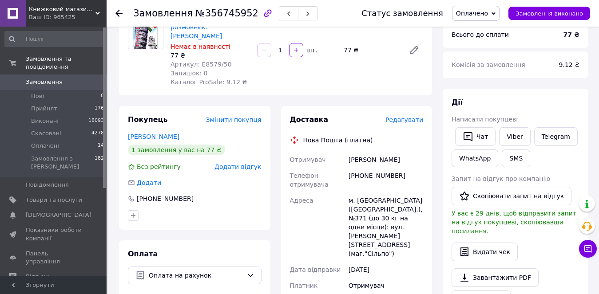
click at [415, 116] on span "Редагувати" at bounding box center [404, 119] width 38 height 7
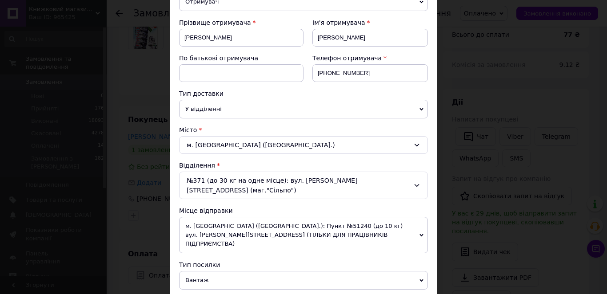
scroll to position [133, 0]
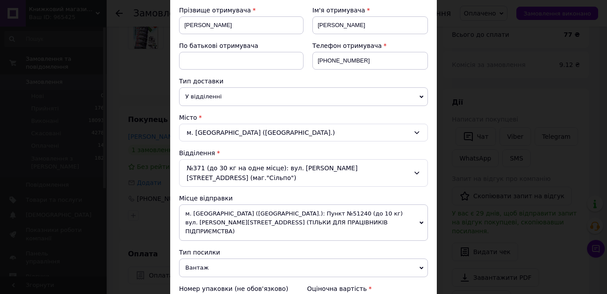
click at [250, 210] on span "м. [GEOGRAPHIC_DATA] ([GEOGRAPHIC_DATA].): Пункт №51240 (до 10 кг) вул. [PERSON…" at bounding box center [303, 223] width 249 height 36
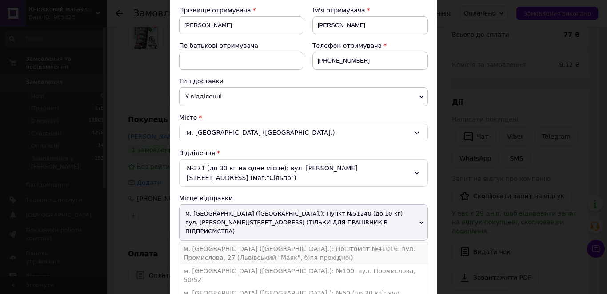
click at [312, 242] on li "м. [GEOGRAPHIC_DATA] ([GEOGRAPHIC_DATA].): Поштомат №41016: вул. Промислова, 27…" at bounding box center [303, 253] width 249 height 22
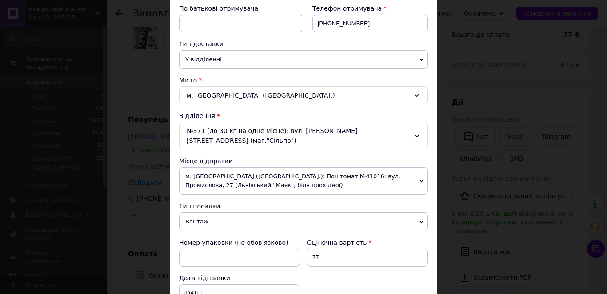
scroll to position [222, 0]
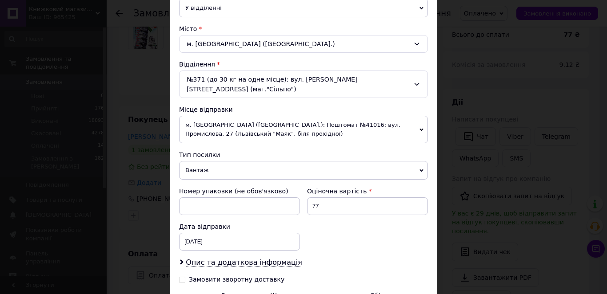
click at [238, 161] on span "Вантаж" at bounding box center [303, 170] width 249 height 19
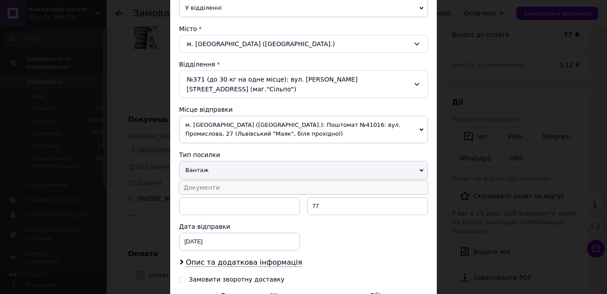
click at [233, 181] on li "Документи" at bounding box center [303, 187] width 249 height 13
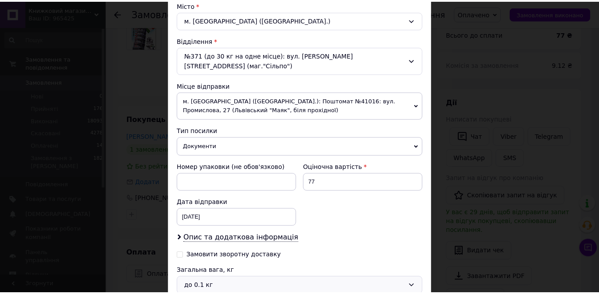
scroll to position [311, 0]
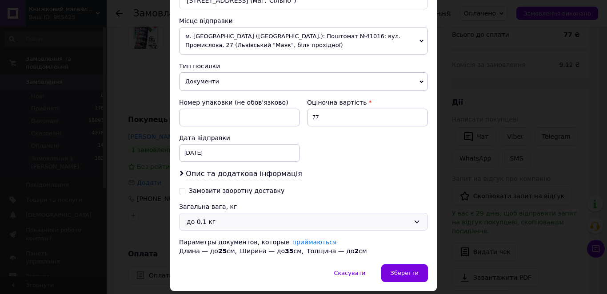
click at [220, 217] on div "до 0.1 кг" at bounding box center [297, 222] width 223 height 10
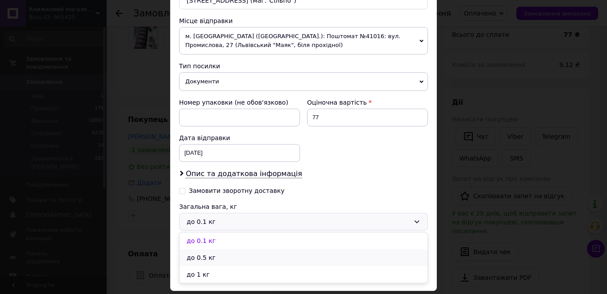
click at [205, 250] on li "до 0.5 кг" at bounding box center [303, 258] width 248 height 17
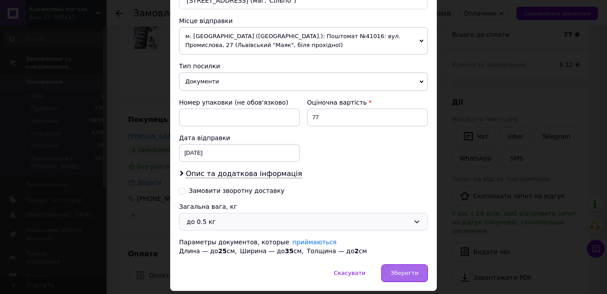
click at [411, 270] on span "Зберегти" at bounding box center [404, 273] width 28 height 7
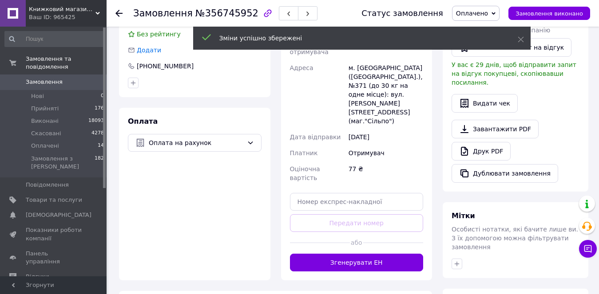
scroll to position [222, 0]
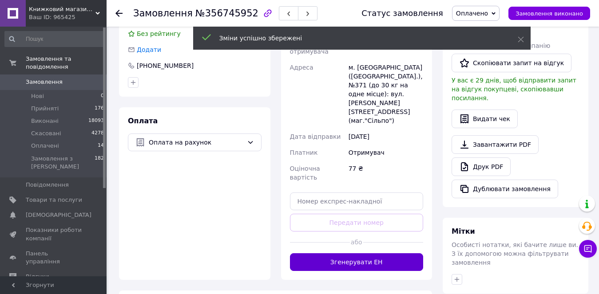
click at [381, 254] on button "Згенерувати ЕН" at bounding box center [357, 263] width 134 height 18
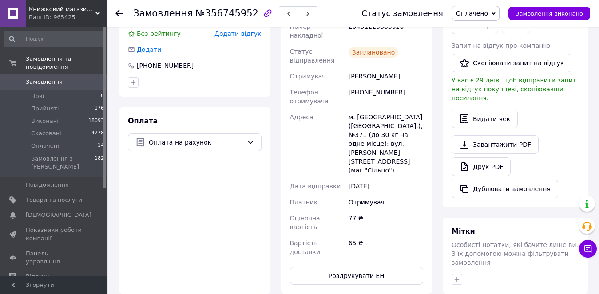
scroll to position [133, 0]
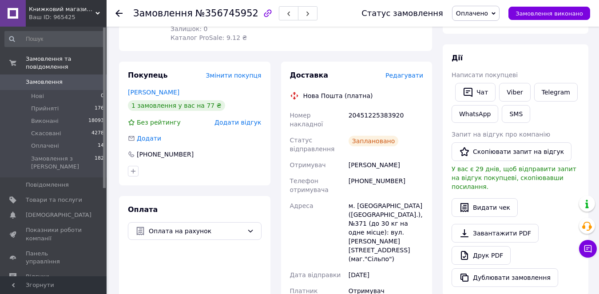
click at [118, 14] on icon at bounding box center [118, 13] width 7 height 7
